Goal: Navigation & Orientation: Find specific page/section

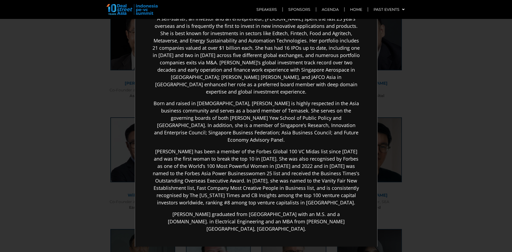
scroll to position [149, 0]
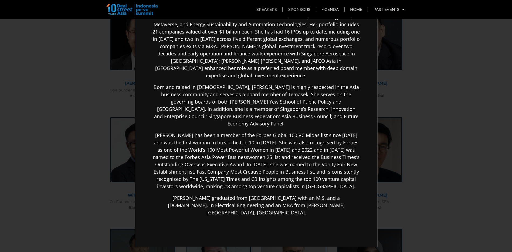
click at [437, 134] on div "×" at bounding box center [256, 126] width 512 height 252
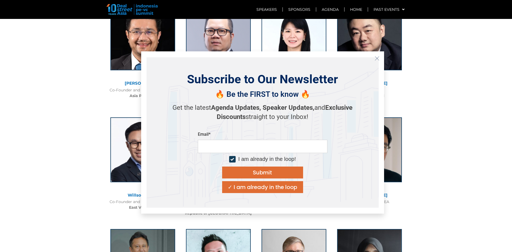
click at [374, 59] on button "Close" at bounding box center [377, 58] width 9 height 9
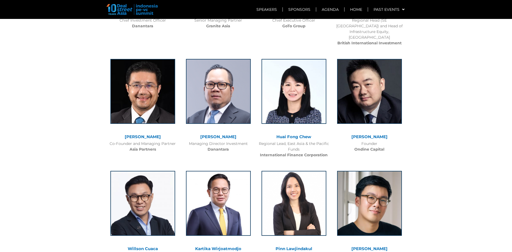
scroll to position [625, 0]
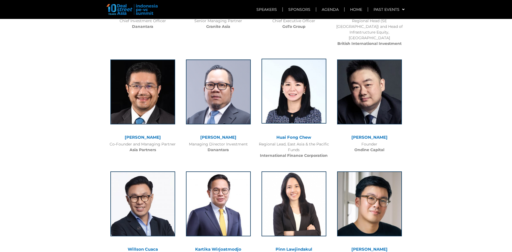
click at [276, 66] on img at bounding box center [294, 91] width 65 height 65
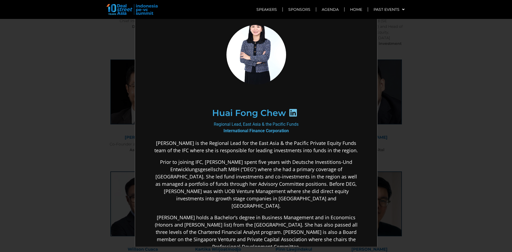
scroll to position [0, 0]
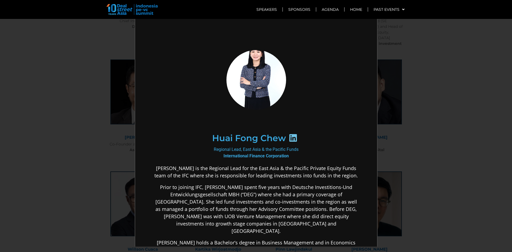
click at [35, 96] on div "×" at bounding box center [256, 126] width 512 height 252
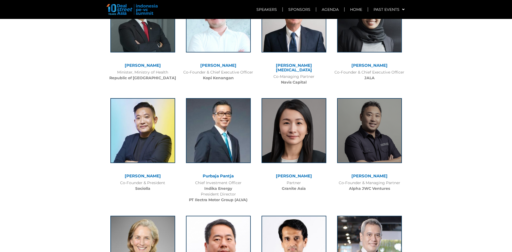
scroll to position [922, 0]
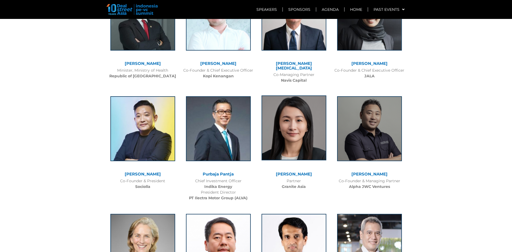
click at [286, 116] on img at bounding box center [294, 127] width 65 height 65
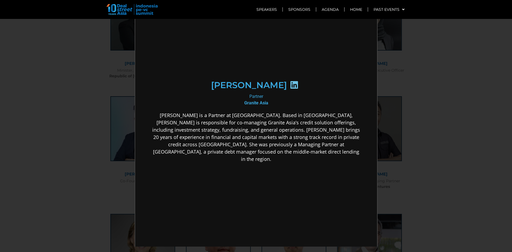
scroll to position [21, 0]
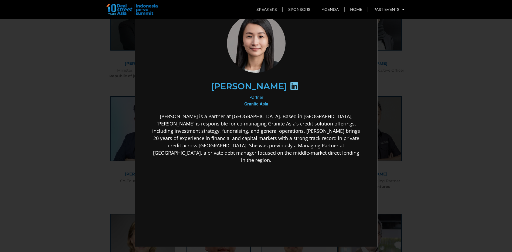
click at [39, 45] on div "×" at bounding box center [256, 126] width 512 height 252
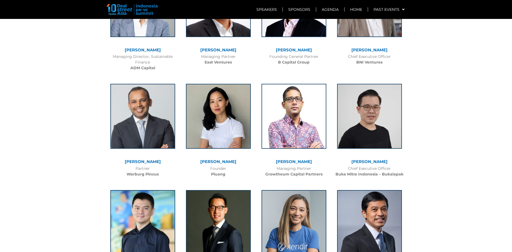
scroll to position [1165, 0]
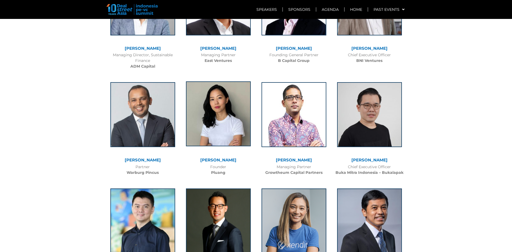
click at [205, 96] on img at bounding box center [218, 113] width 65 height 65
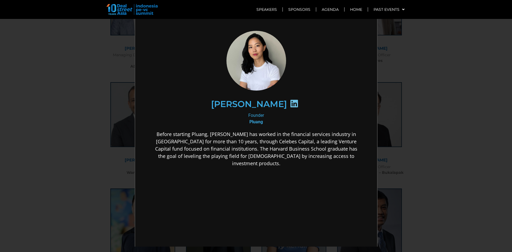
scroll to position [8, 0]
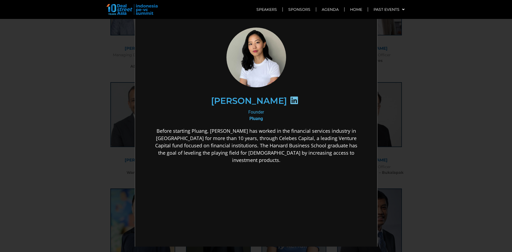
click at [73, 47] on div "×" at bounding box center [256, 126] width 512 height 252
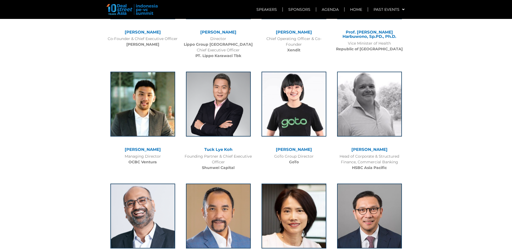
scroll to position [1408, 0]
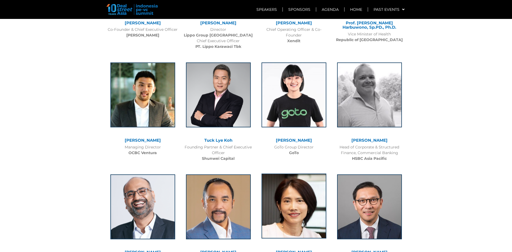
click at [289, 173] on img at bounding box center [294, 205] width 65 height 65
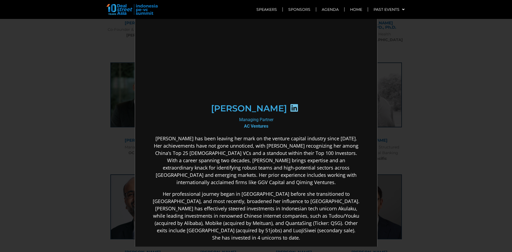
scroll to position [0, 0]
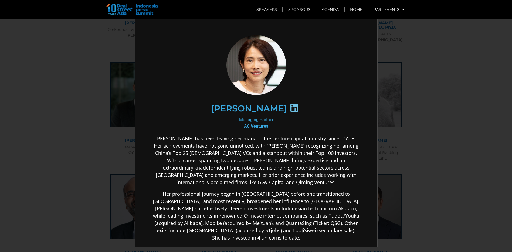
click at [87, 122] on div "×" at bounding box center [256, 126] width 512 height 252
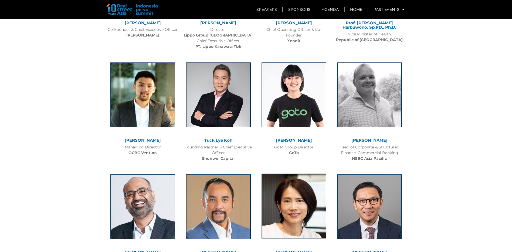
click at [300, 198] on img at bounding box center [294, 205] width 65 height 65
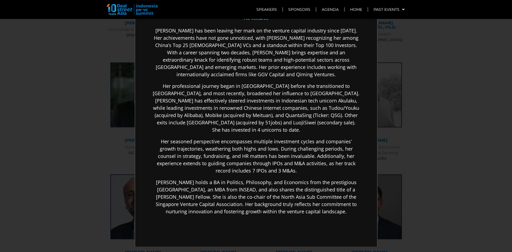
scroll to position [108, 0]
drag, startPoint x: 483, startPoint y: 137, endPoint x: 470, endPoint y: 140, distance: 13.6
click at [483, 137] on div "×" at bounding box center [256, 126] width 512 height 252
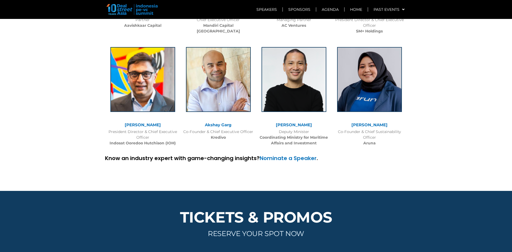
scroll to position [1651, 0]
